Goal: Task Accomplishment & Management: Manage account settings

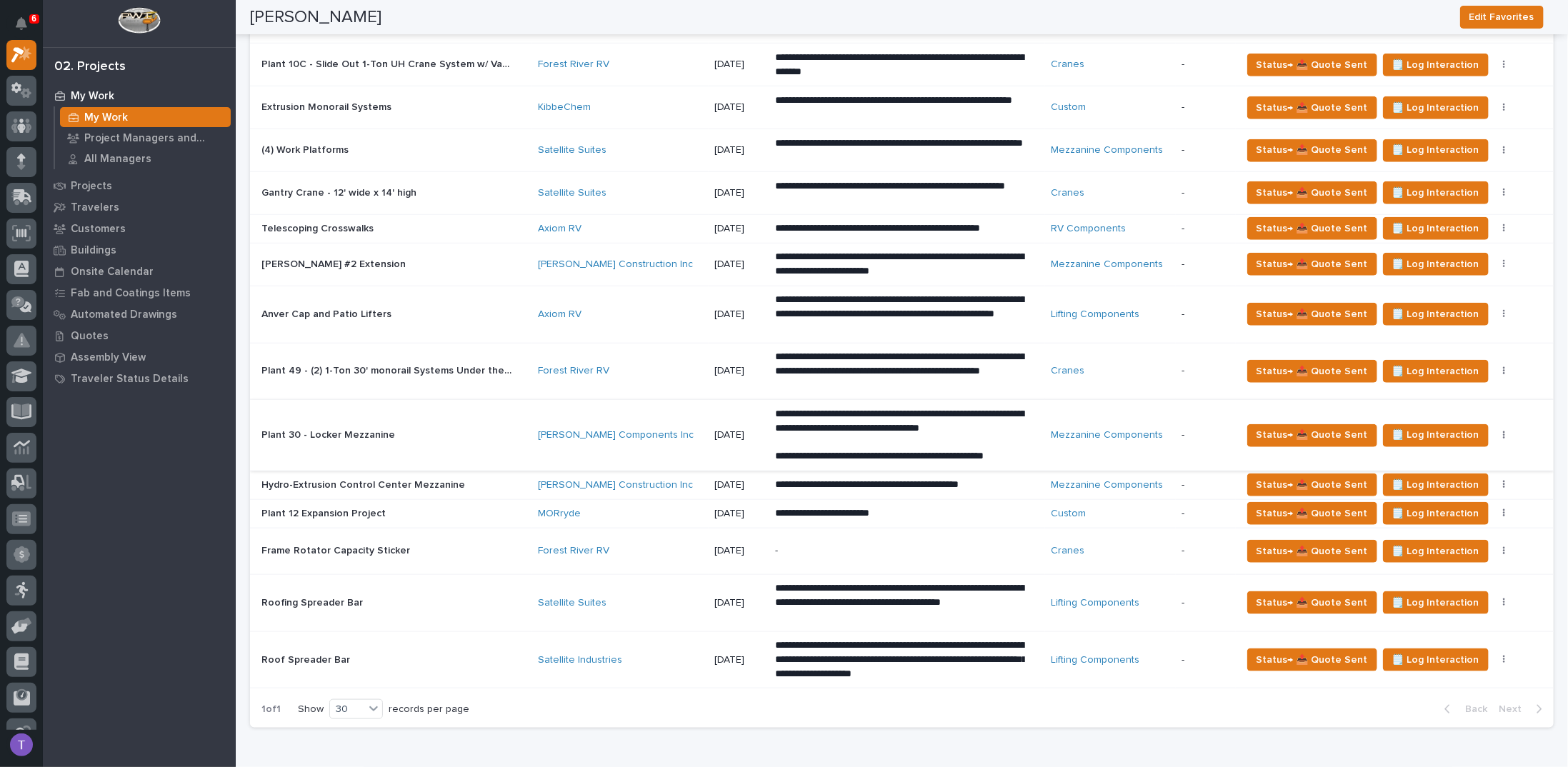
scroll to position [786, 0]
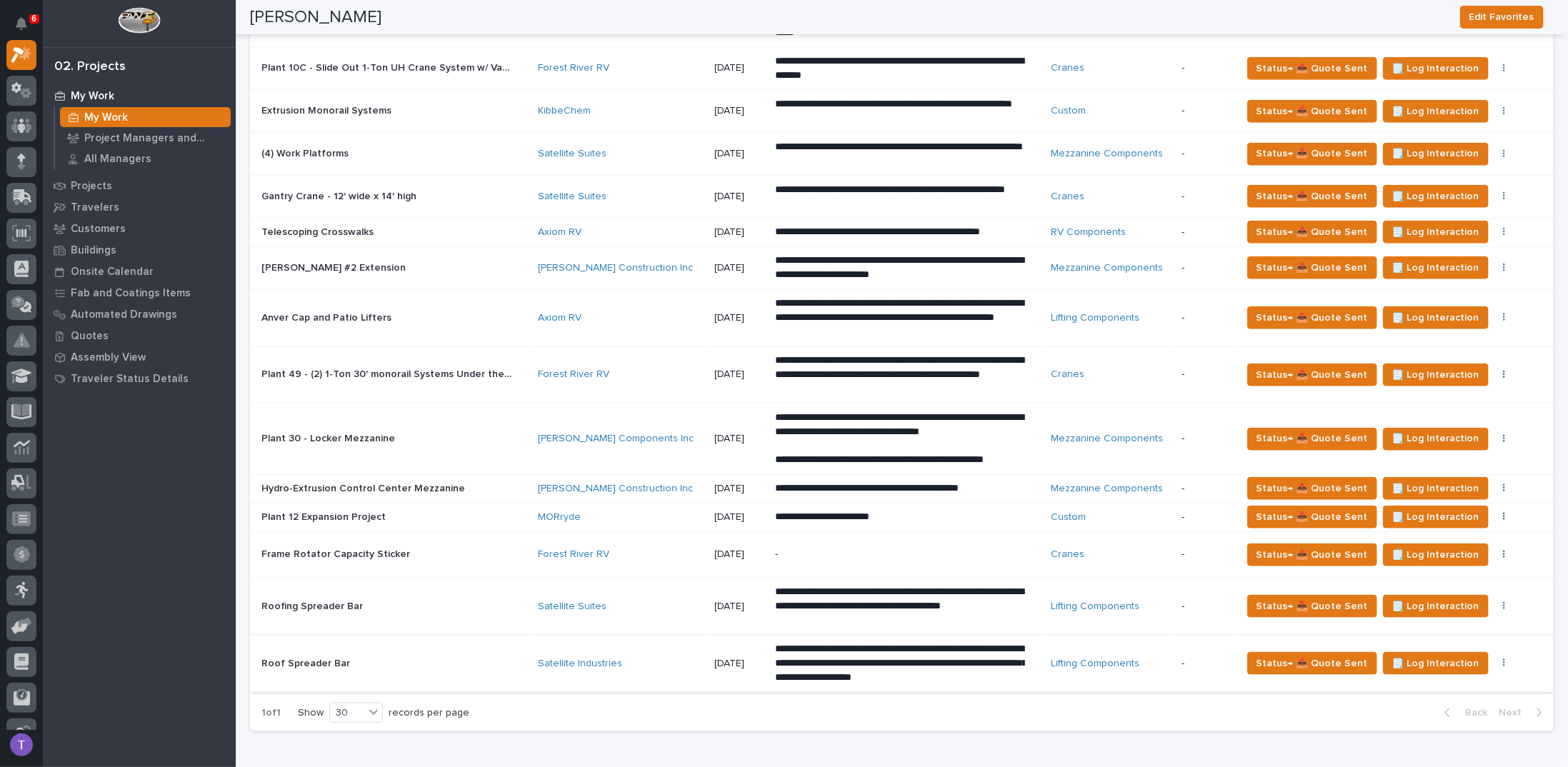
click at [1503, 658] on icon "button" at bounding box center [1504, 663] width 3 height 10
click at [1430, 728] on span "Status→ ⏳ Inactive" at bounding box center [1420, 733] width 87 height 18
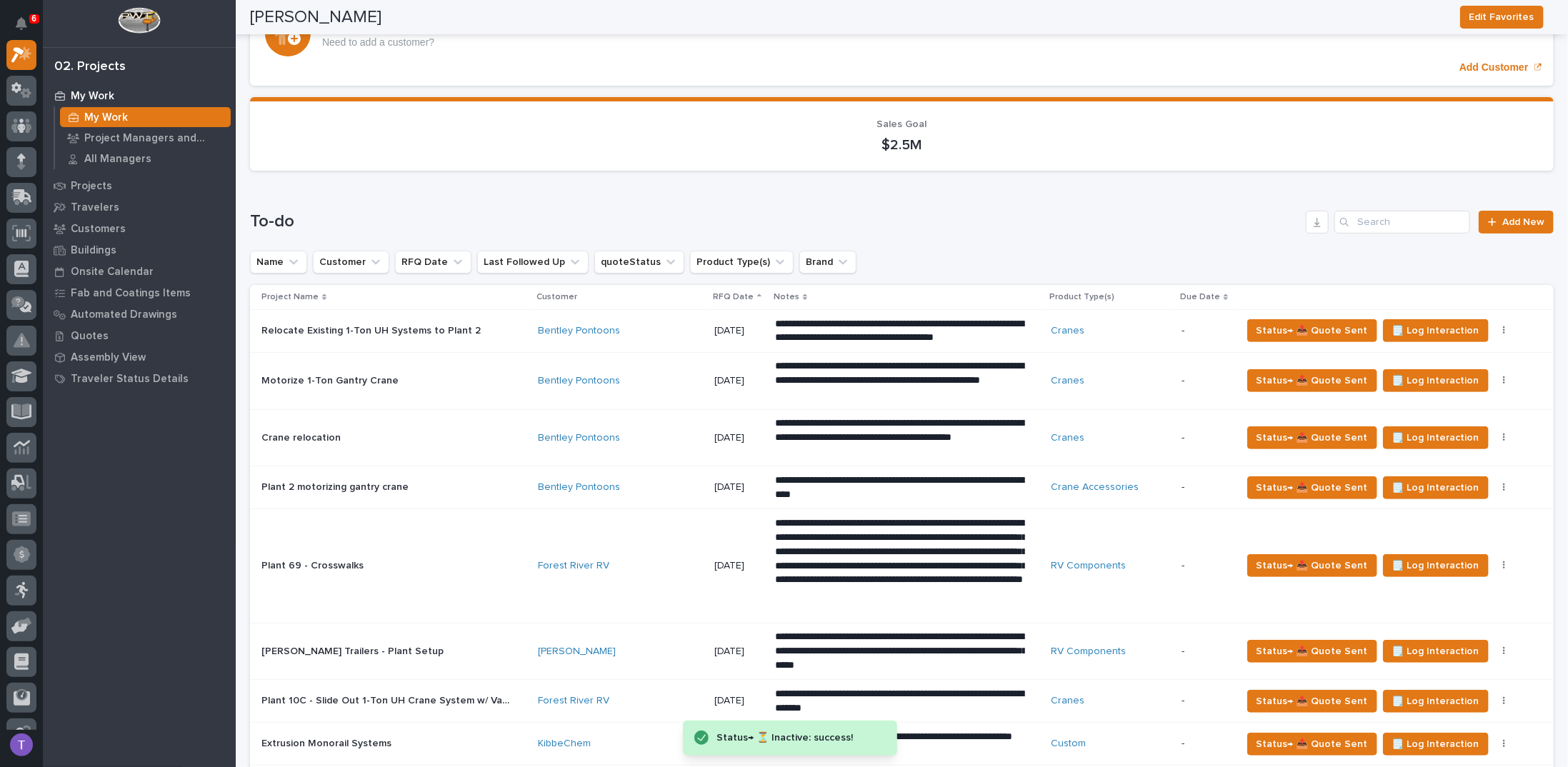
scroll to position [0, 0]
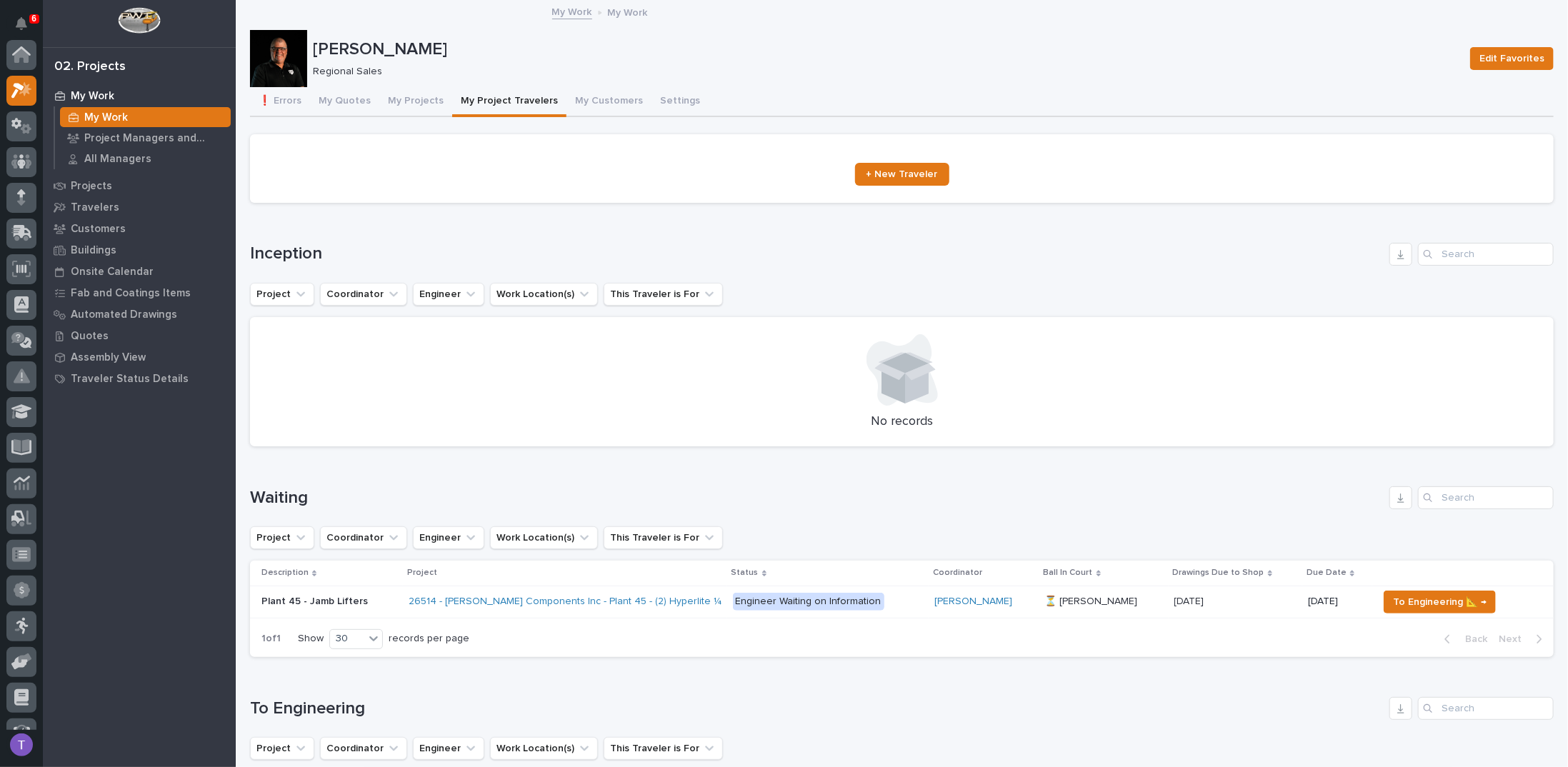
scroll to position [36, 0]
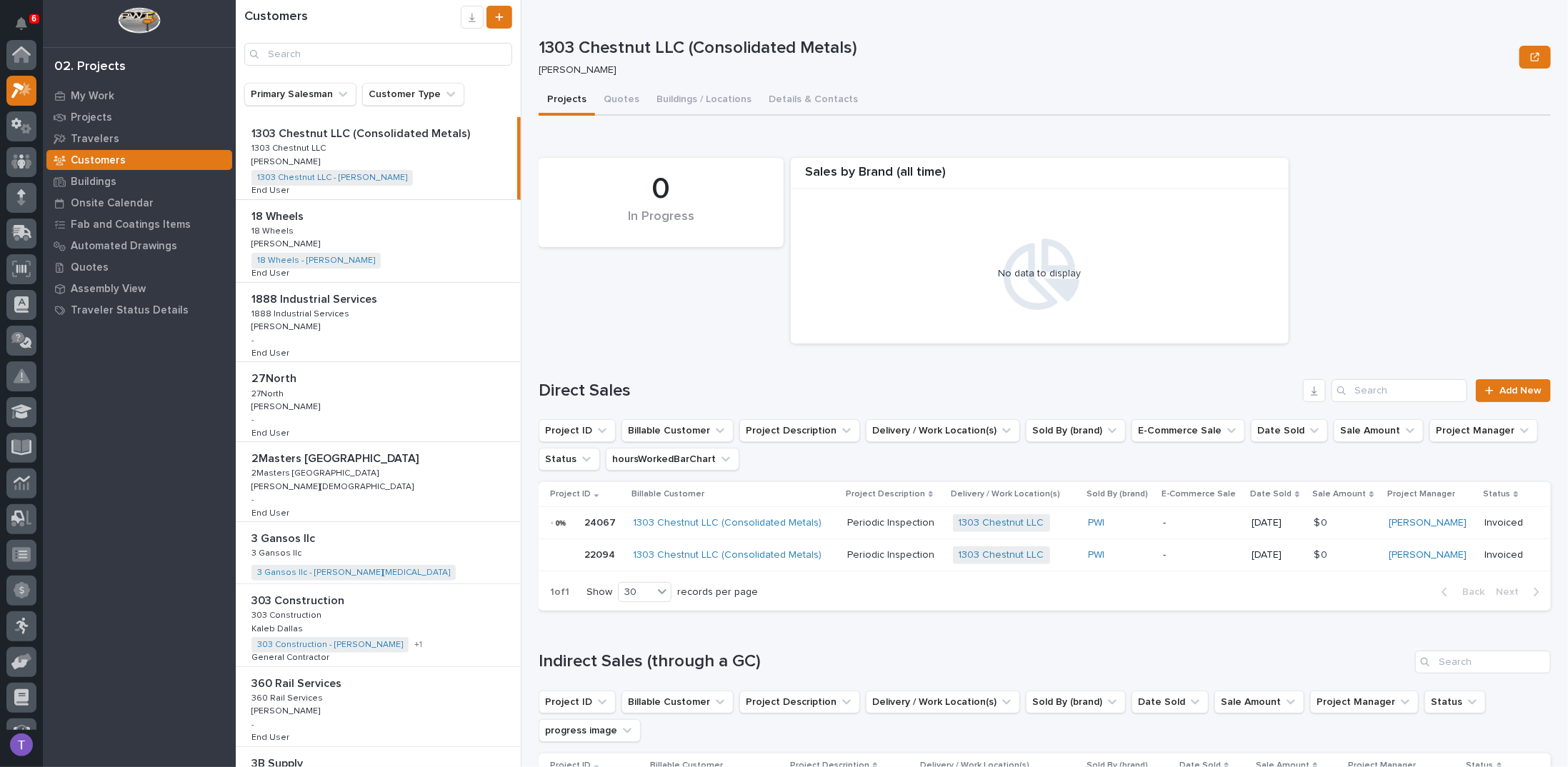
scroll to position [36, 0]
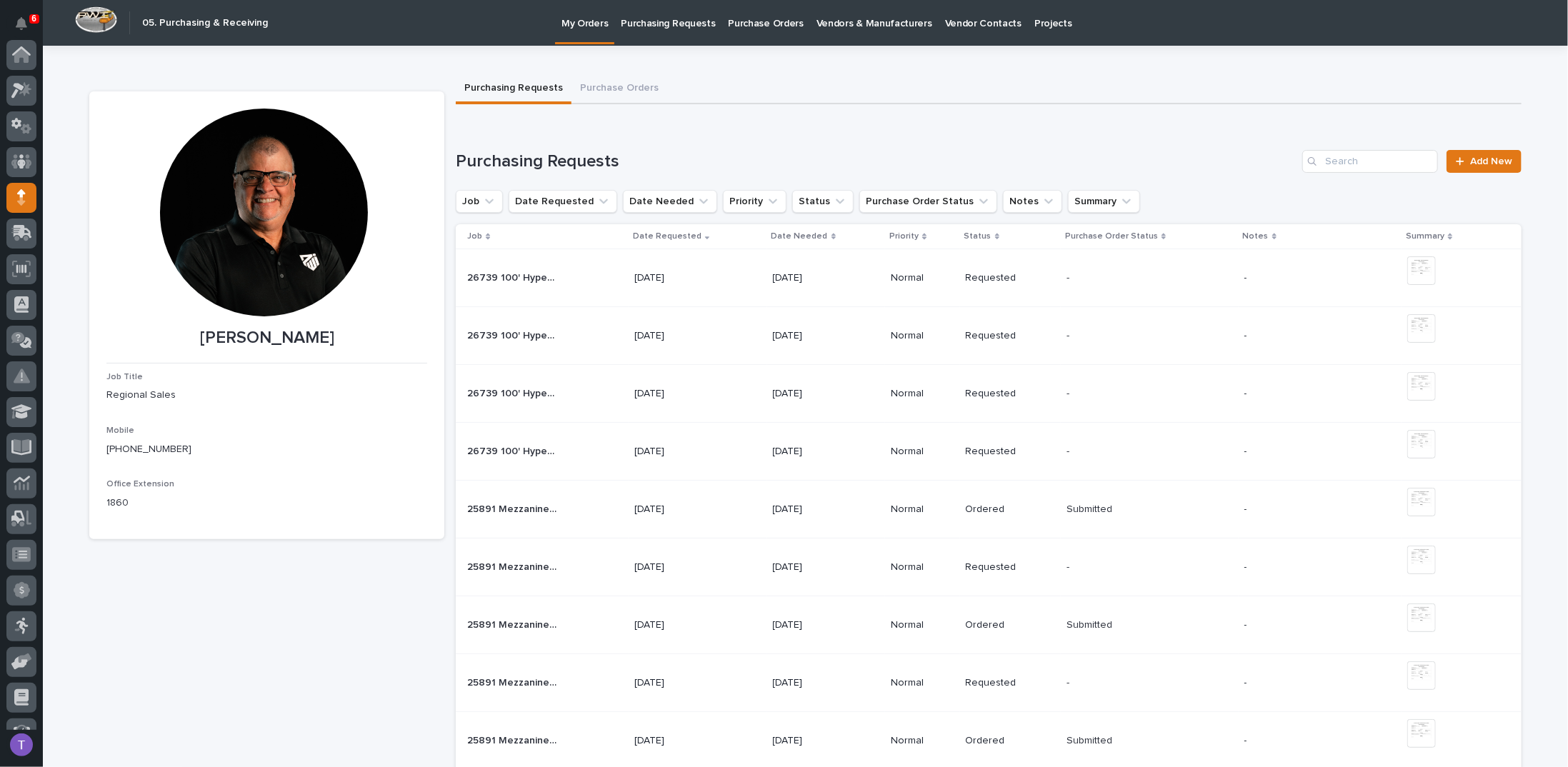
scroll to position [142, 0]
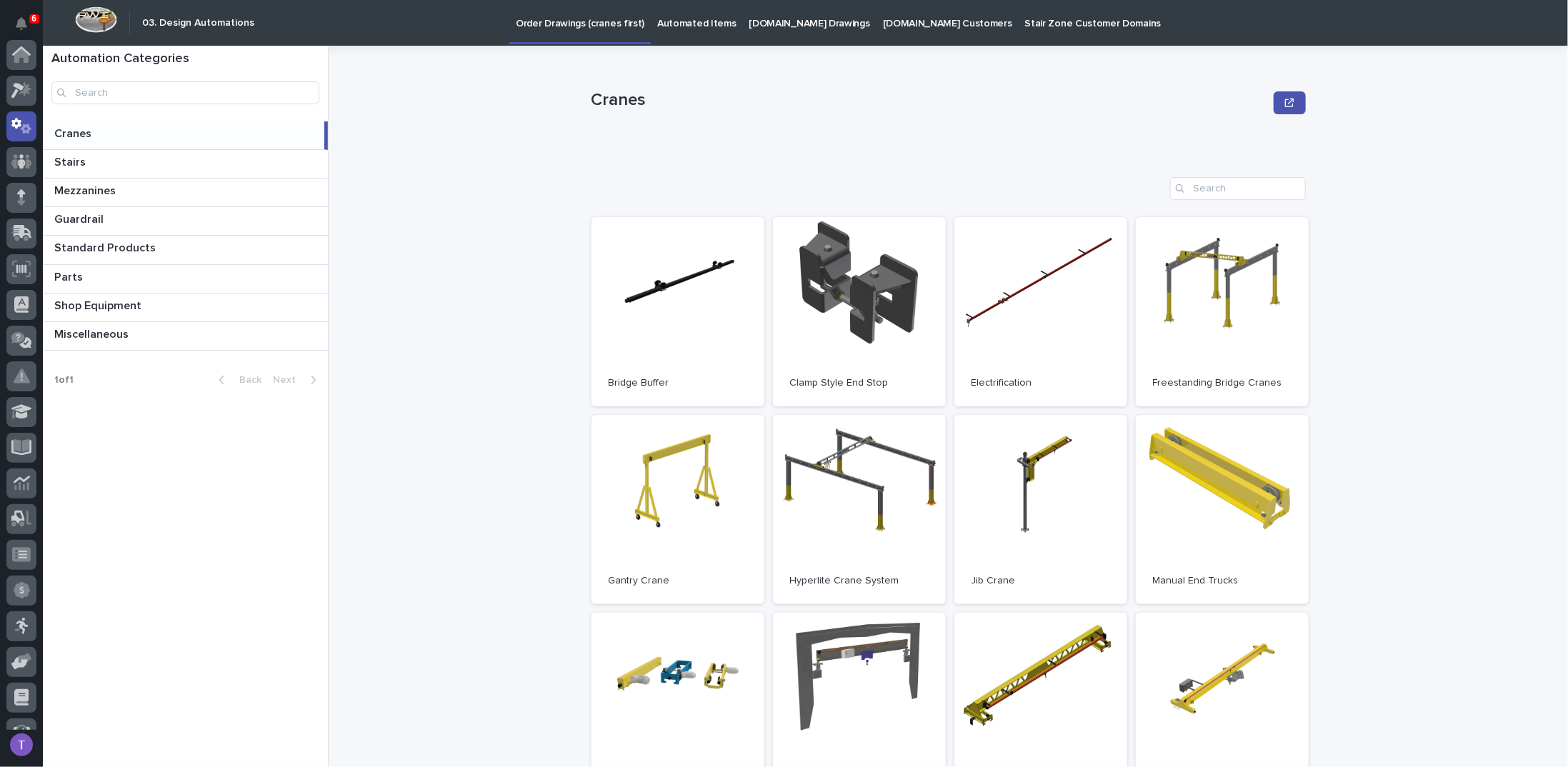
scroll to position [71, 0]
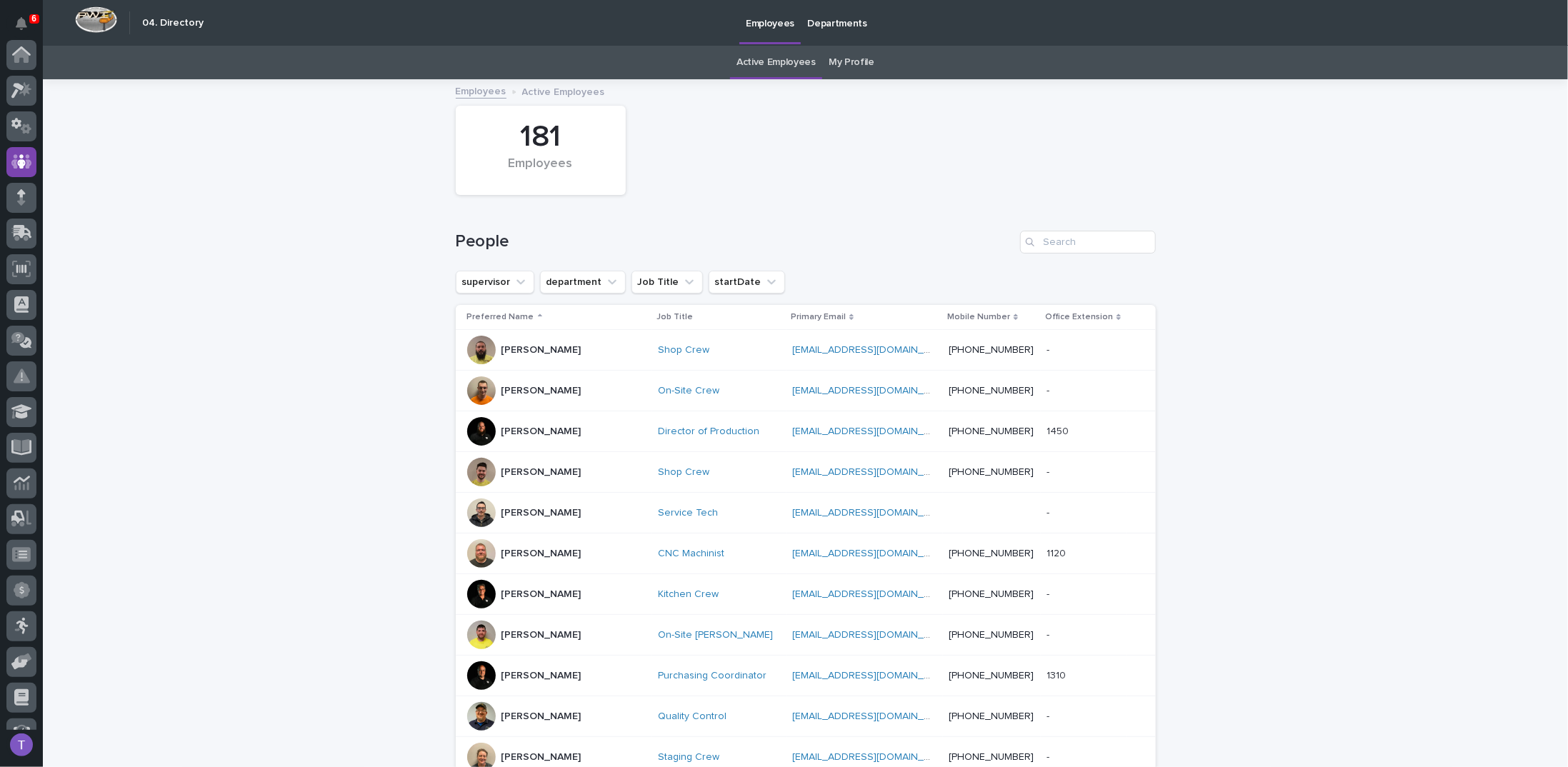
scroll to position [107, 0]
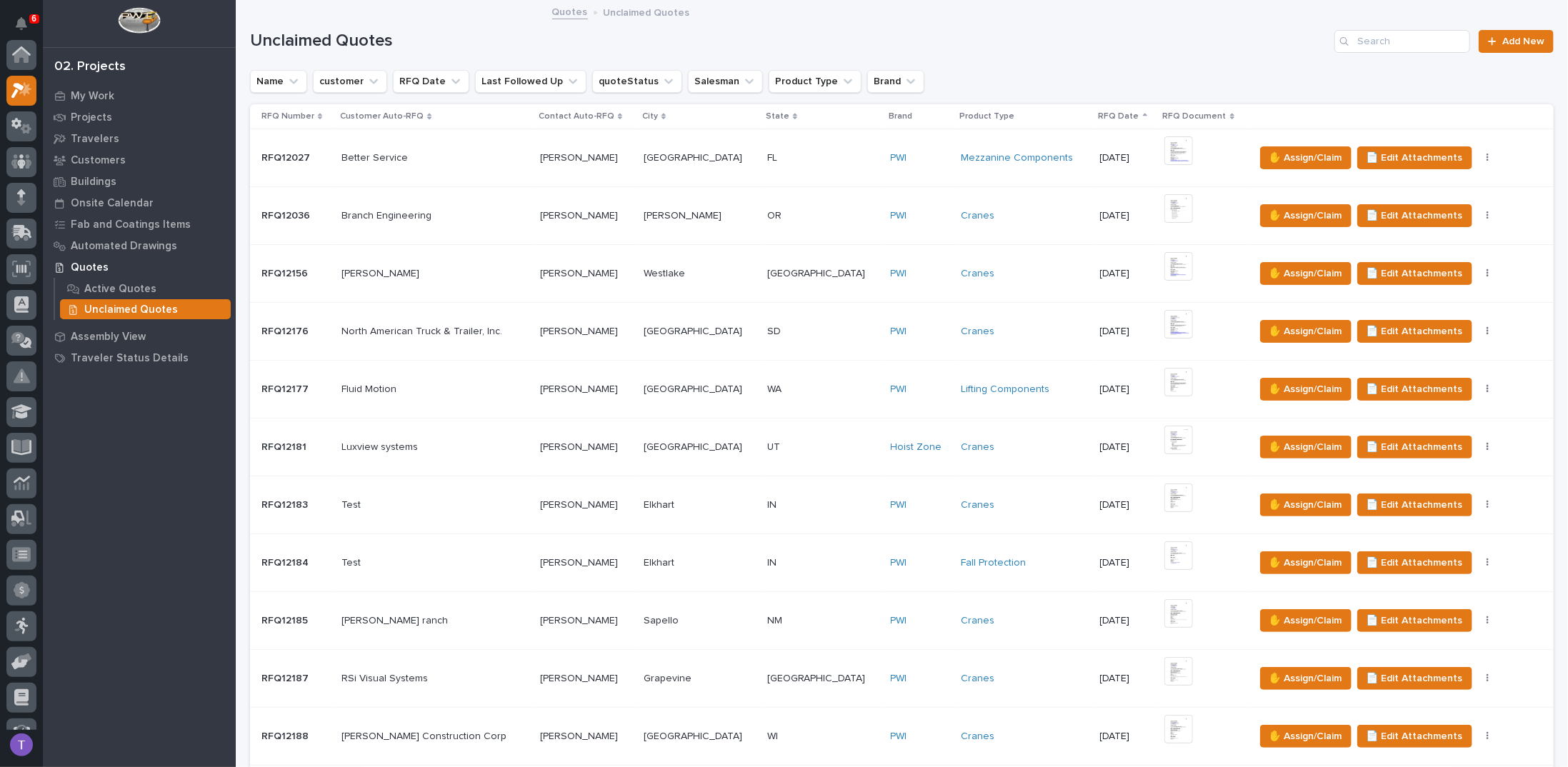
scroll to position [36, 0]
